Goal: Navigation & Orientation: Find specific page/section

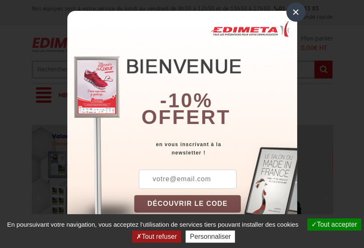
click at [290, 13] on div "×" at bounding box center [295, 12] width 19 height 19
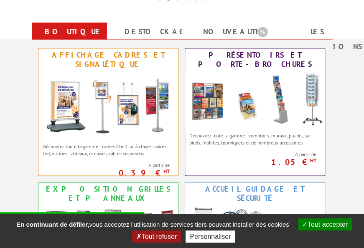
scroll to position [293, 0]
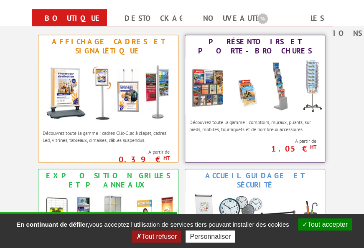
click at [221, 79] on img at bounding box center [255, 86] width 140 height 57
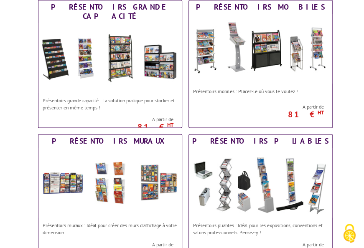
scroll to position [334, 0]
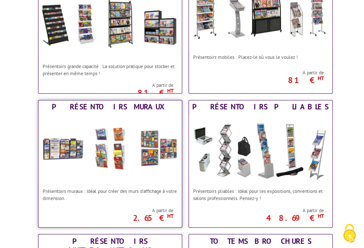
click at [99, 121] on img at bounding box center [109, 149] width 143 height 70
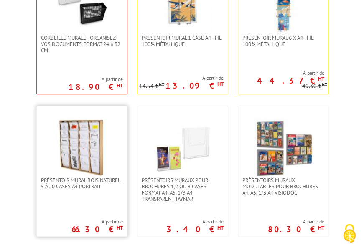
scroll to position [293, 0]
